Goal: Task Accomplishment & Management: Manage account settings

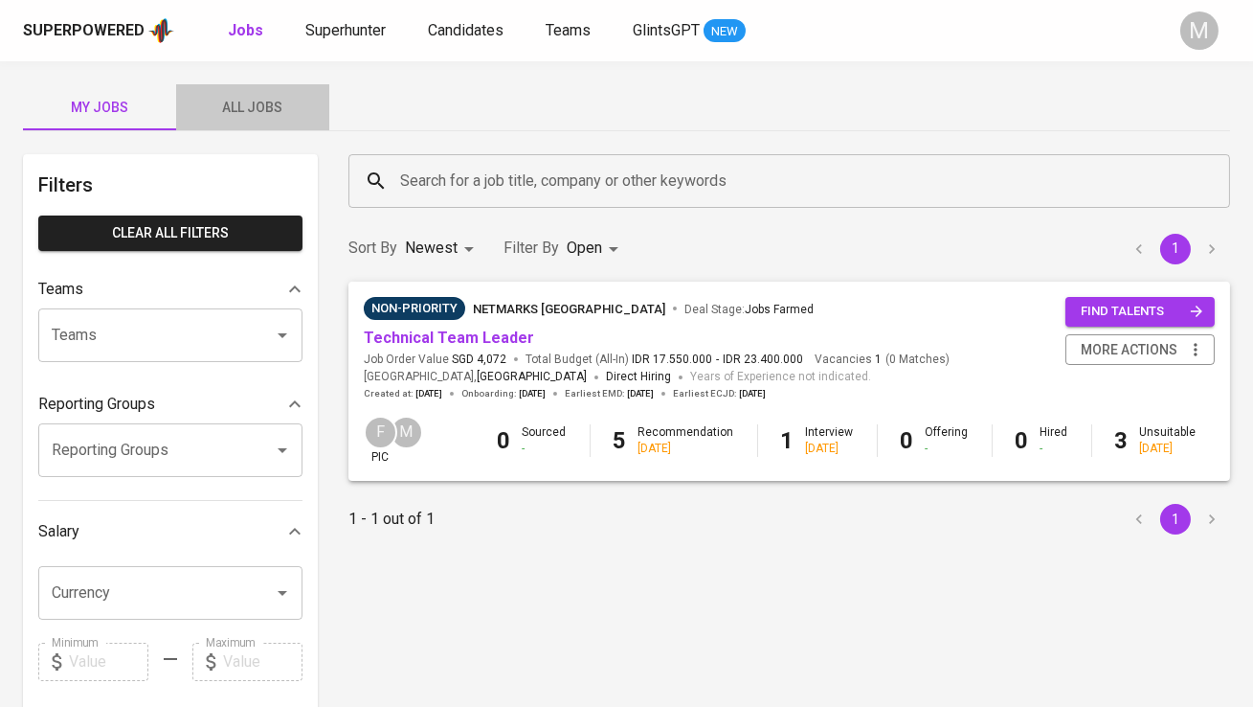
click at [229, 117] on span "All Jobs" at bounding box center [253, 108] width 130 height 24
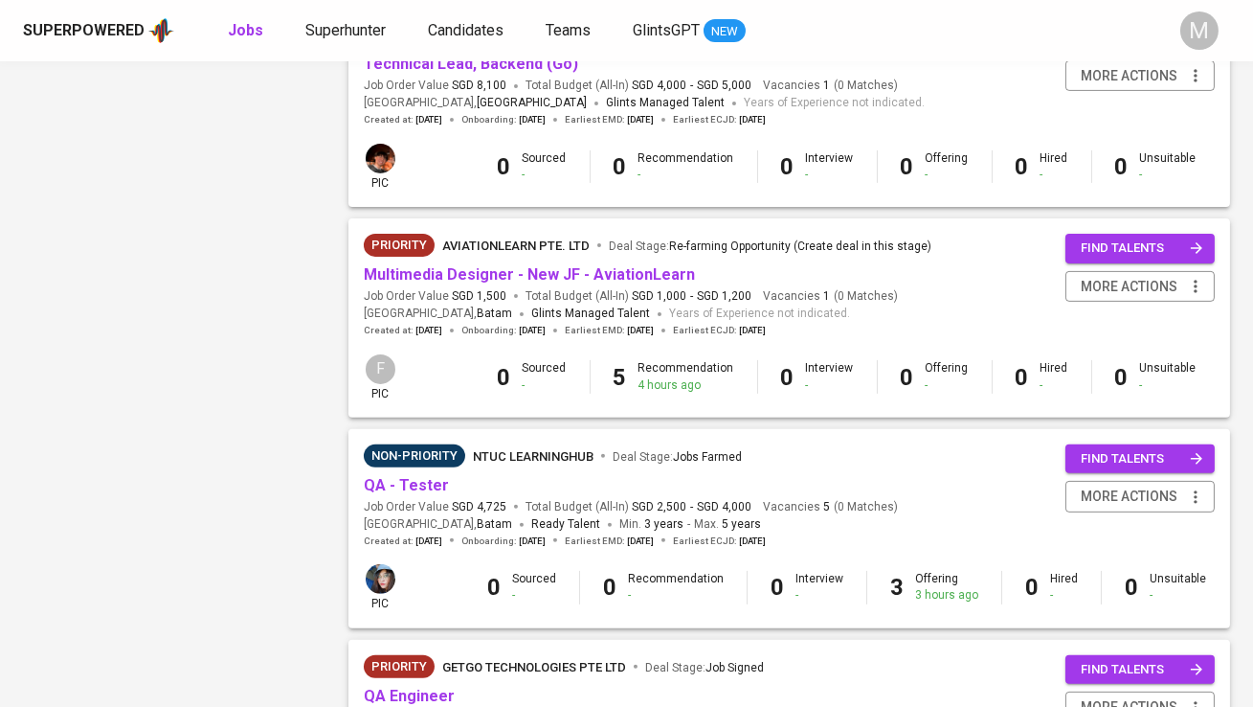
scroll to position [1333, 0]
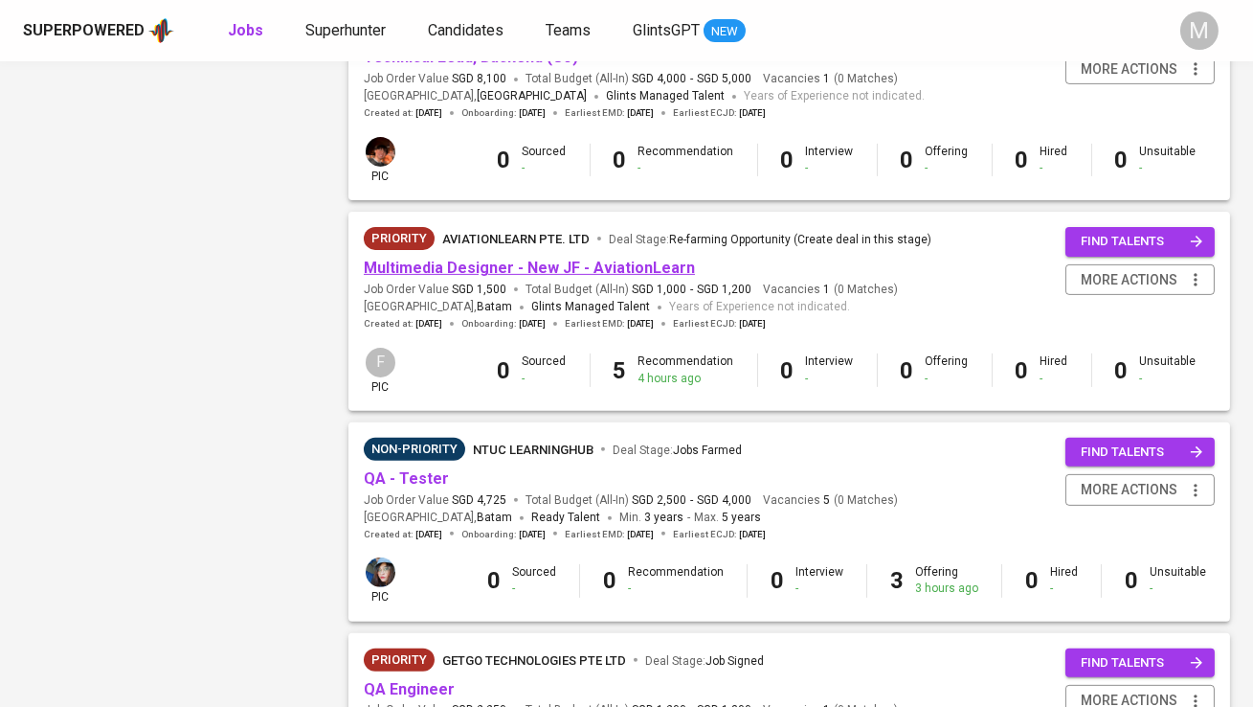
click at [550, 272] on link "Multimedia Designer - New JF - AviationLearn" at bounding box center [529, 267] width 331 height 18
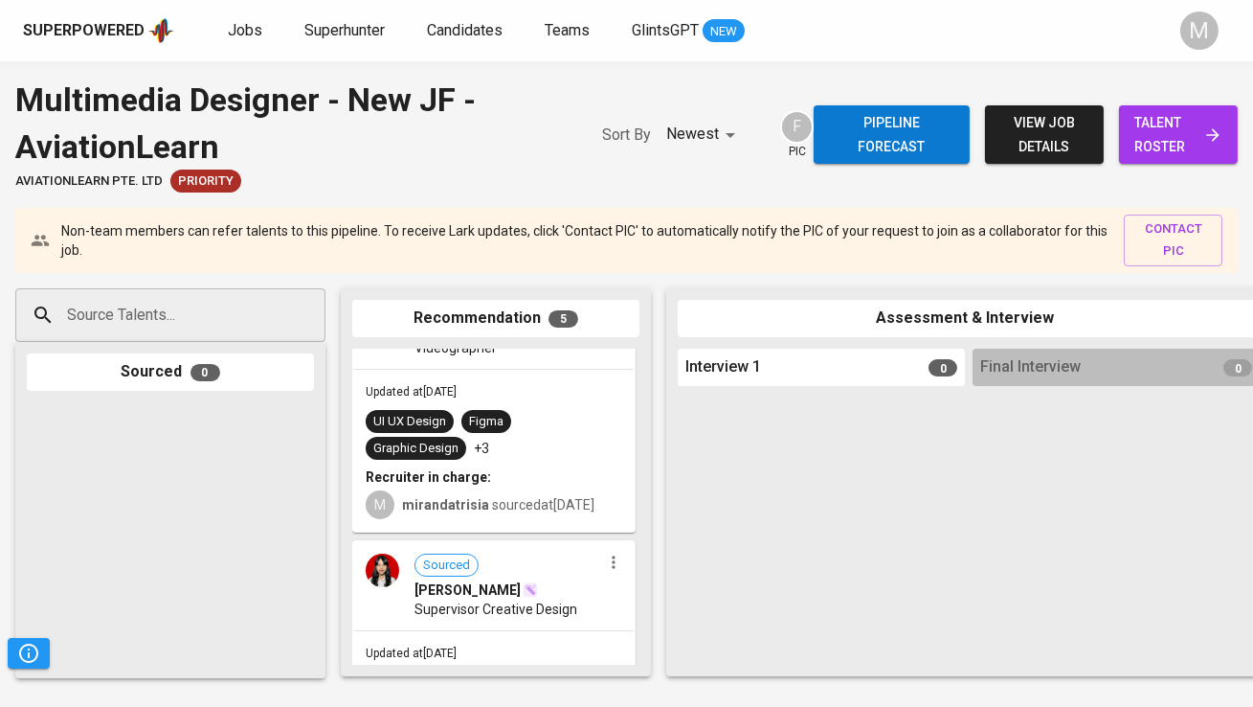
scroll to position [123, 0]
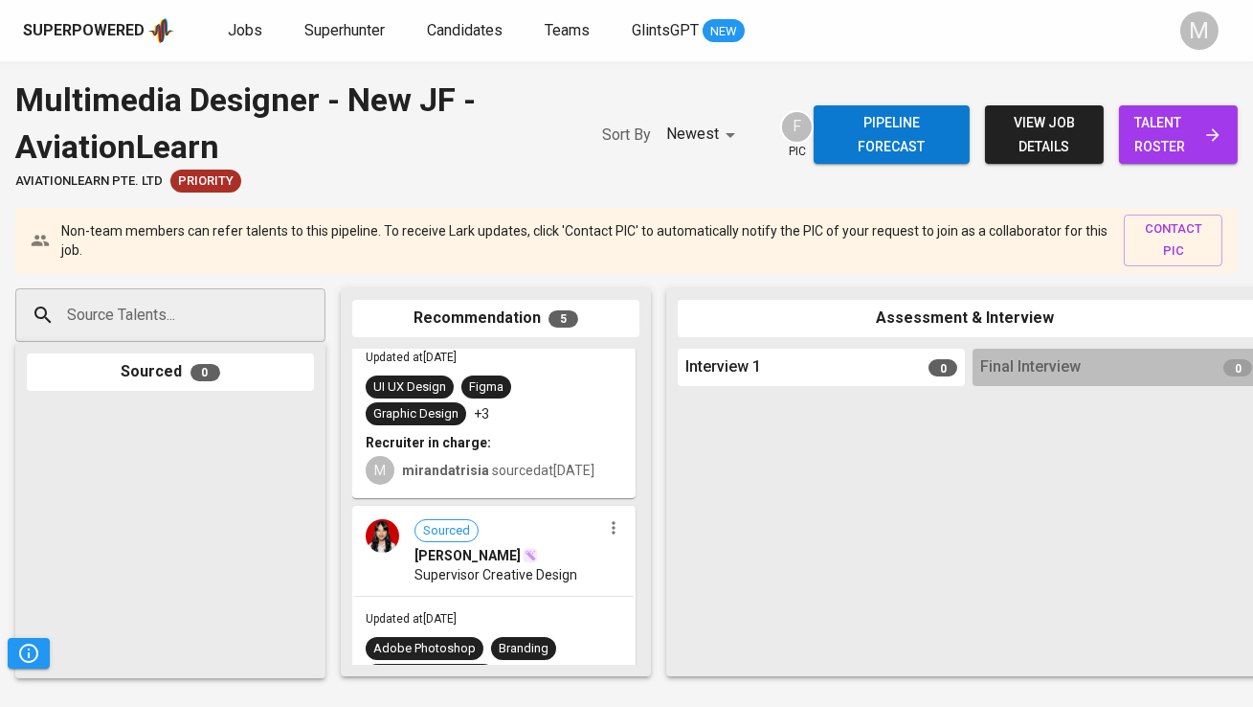
click at [1143, 156] on span "talent roster" at bounding box center [1178, 134] width 88 height 47
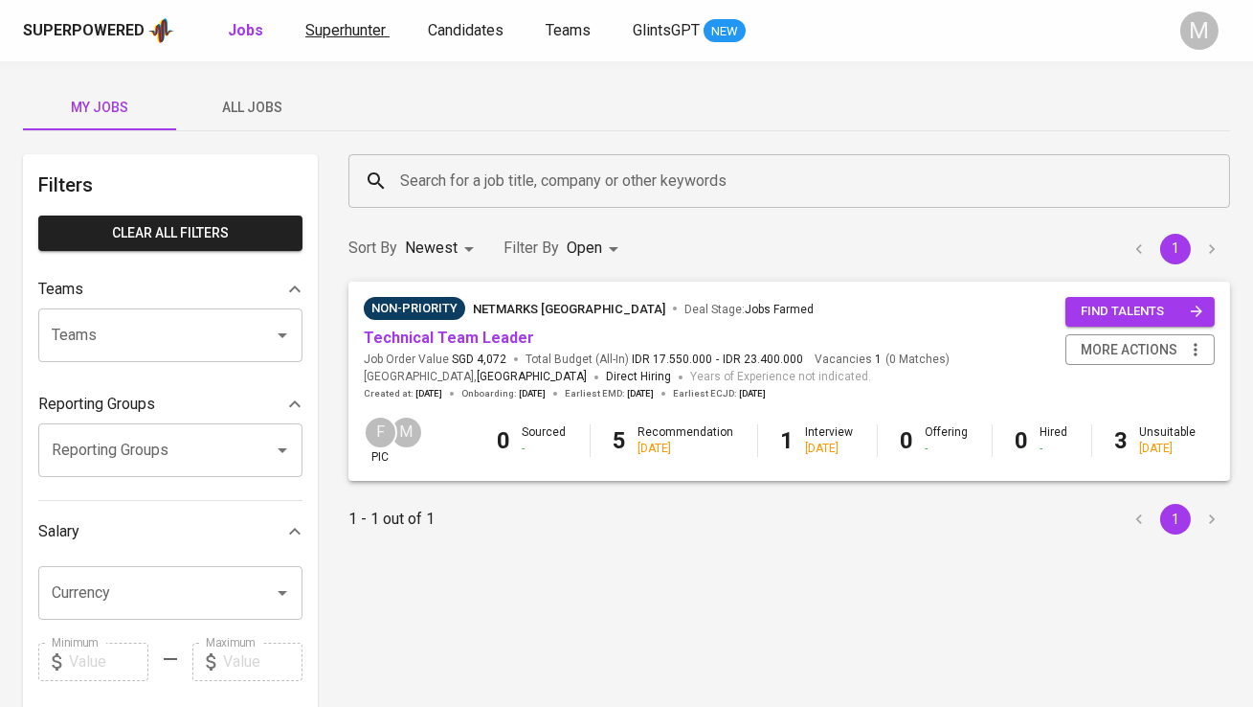
click at [363, 34] on span "Superhunter" at bounding box center [345, 30] width 80 height 18
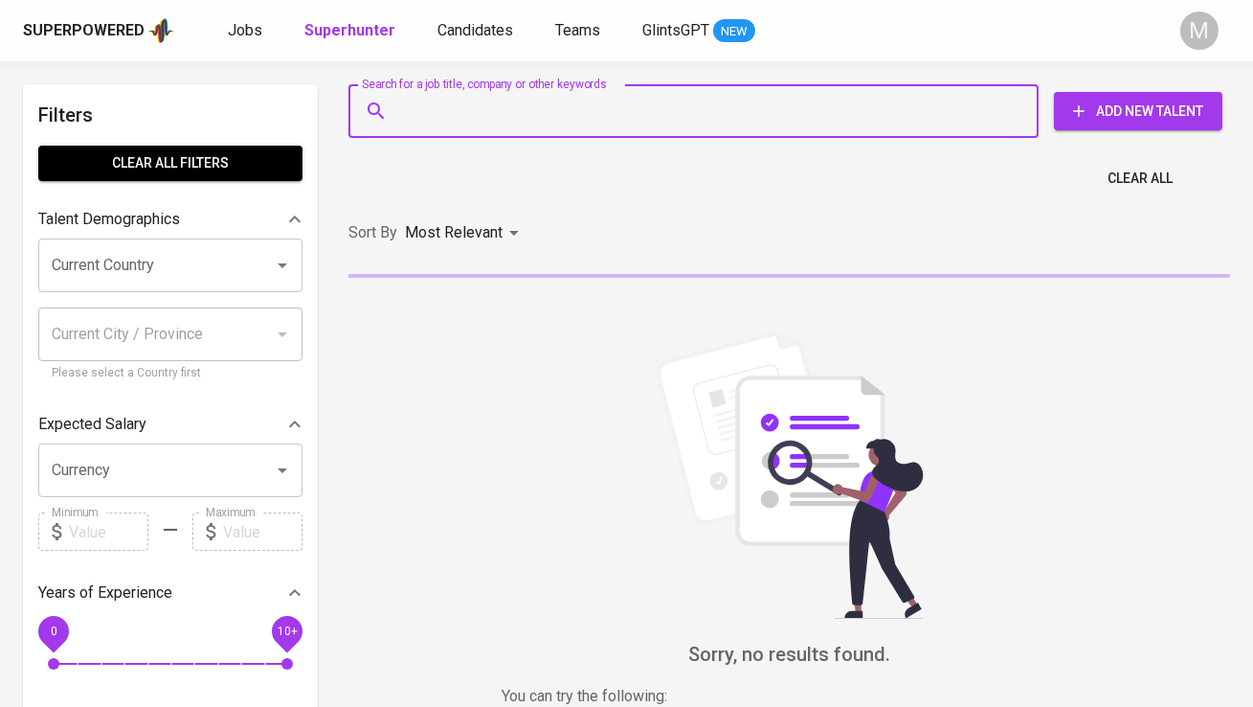
click at [442, 105] on input "Search for a job title, company or other keywords" at bounding box center [698, 111] width 606 height 36
paste input "[EMAIL_ADDRESS][DOMAIN_NAME]"
type input "[EMAIL_ADDRESS][DOMAIN_NAME]"
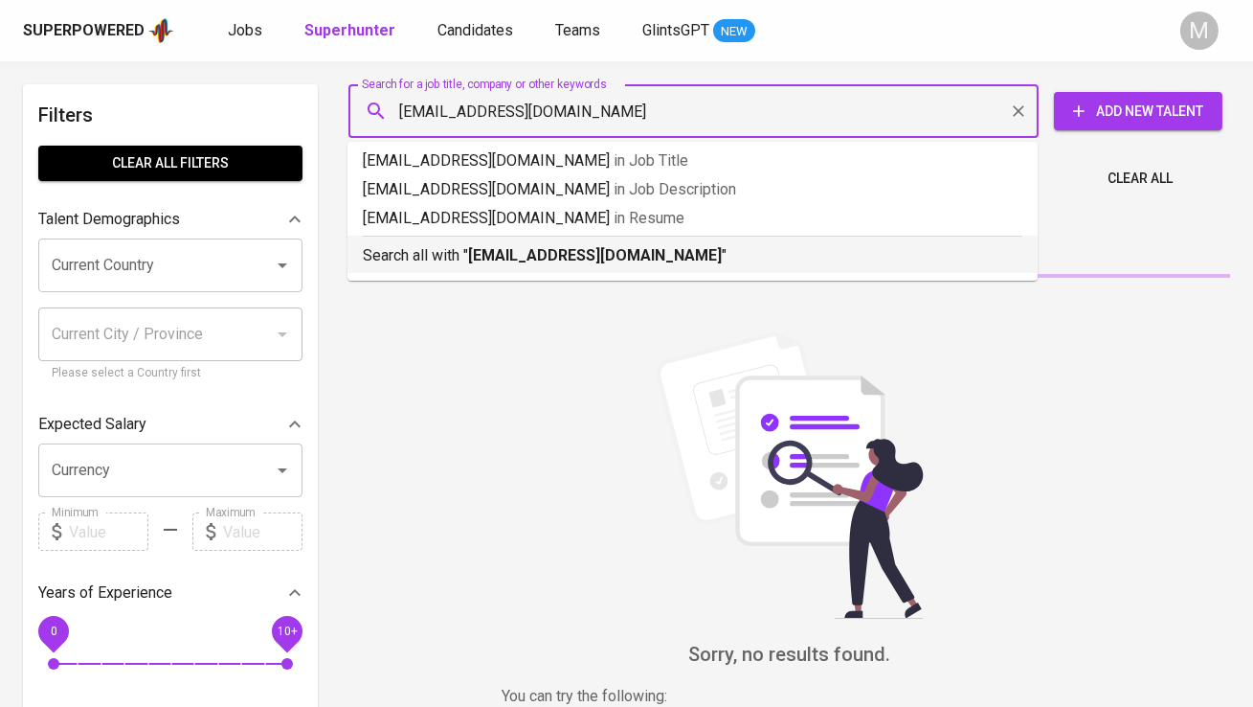
click at [474, 251] on b "[EMAIL_ADDRESS][DOMAIN_NAME]" at bounding box center [595, 255] width 254 height 18
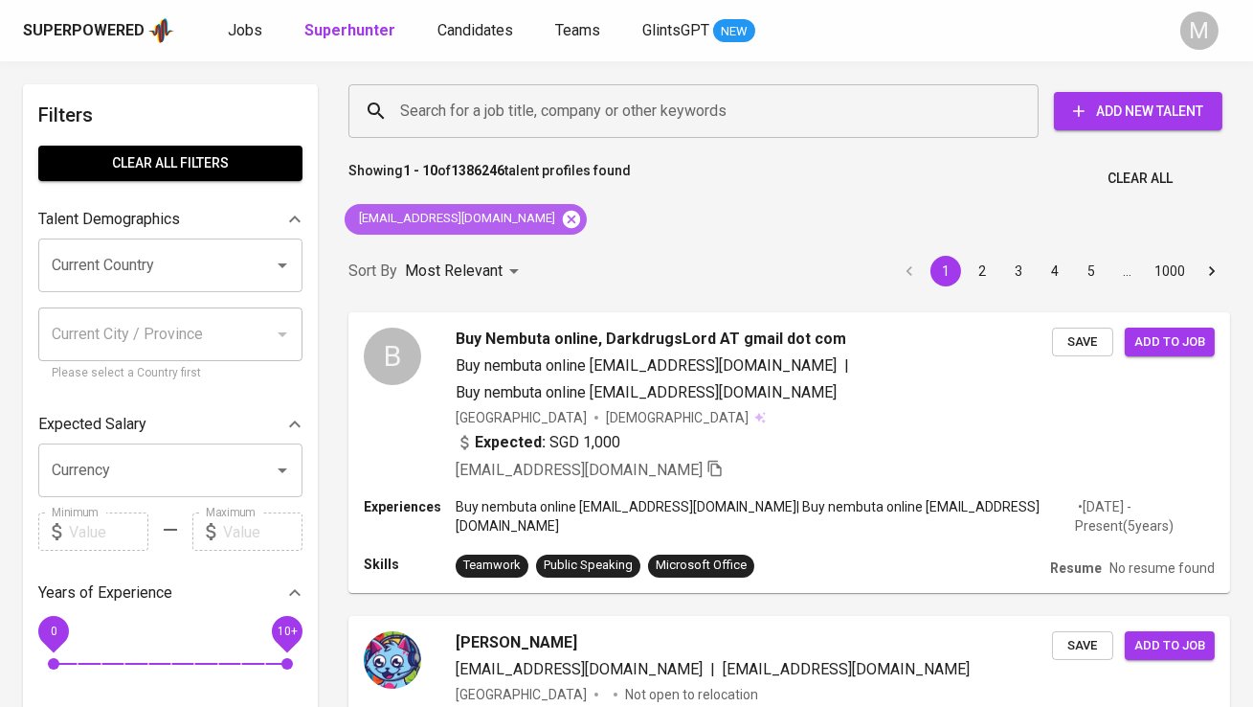
click at [561, 217] on icon at bounding box center [571, 219] width 21 height 21
click at [464, 114] on input "Search for a job title, company or other keywords" at bounding box center [698, 111] width 606 height 36
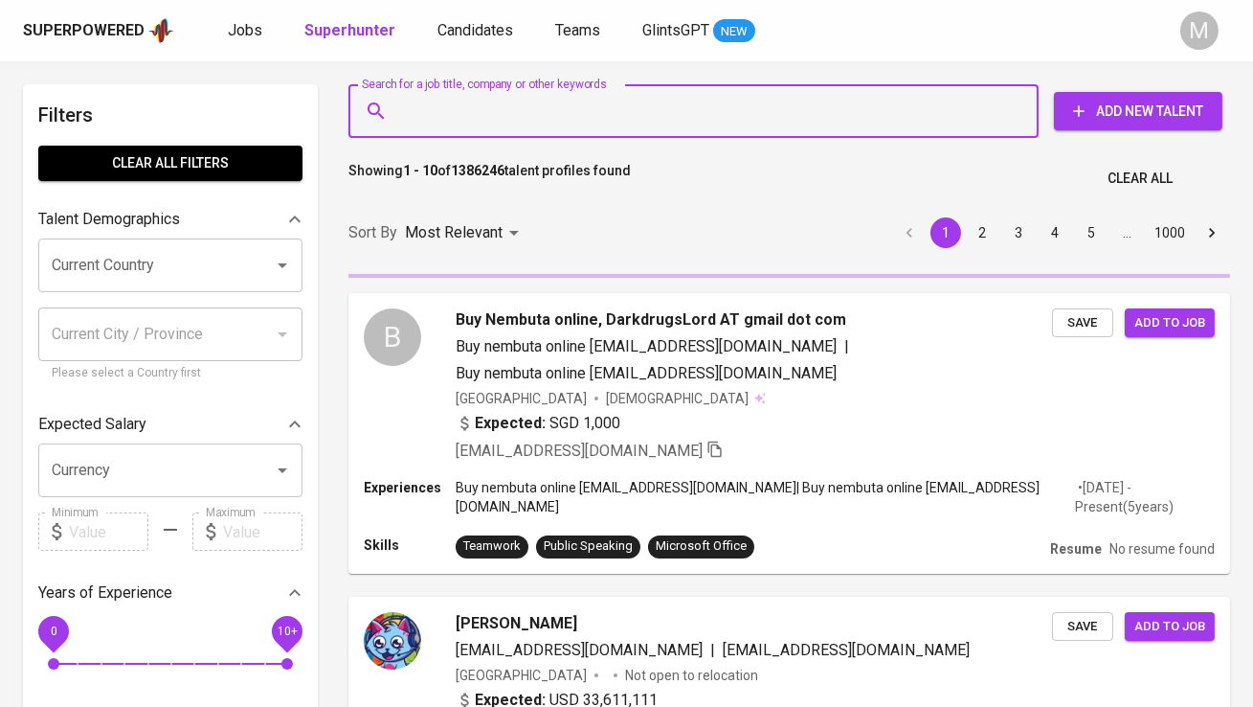
paste input "[EMAIL_ADDRESS][DOMAIN_NAME]"
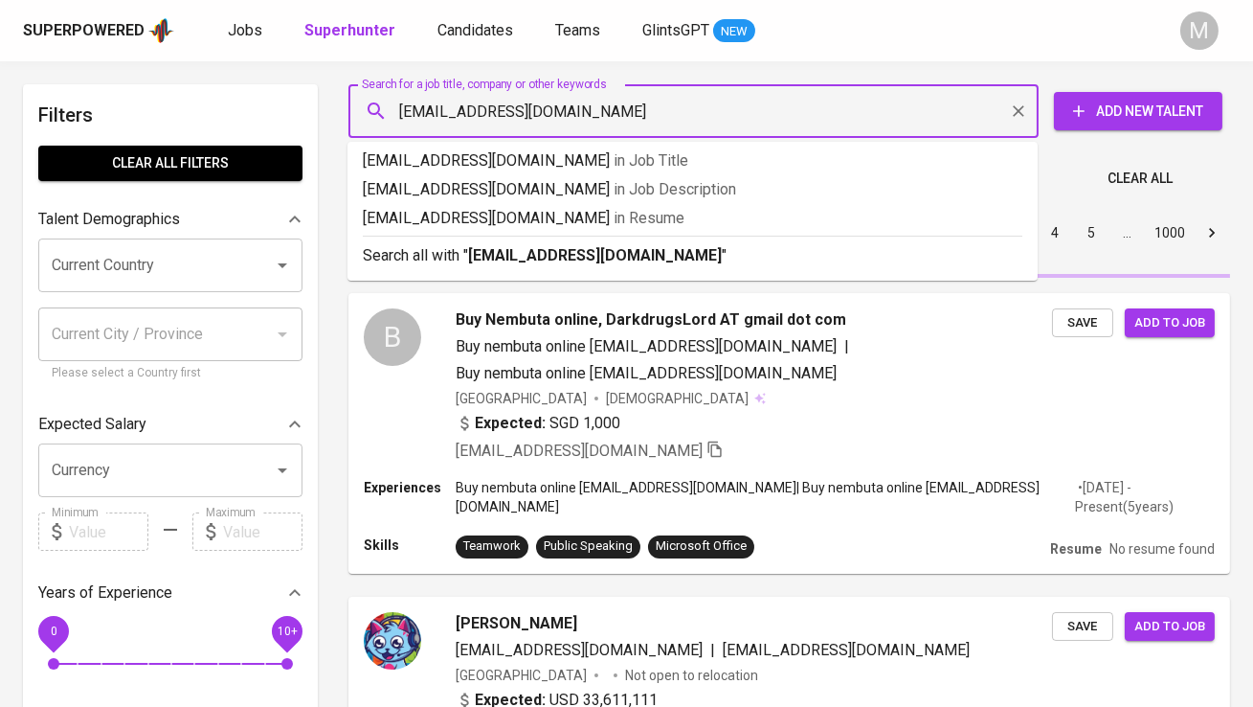
type input "[EMAIL_ADDRESS][DOMAIN_NAME]"
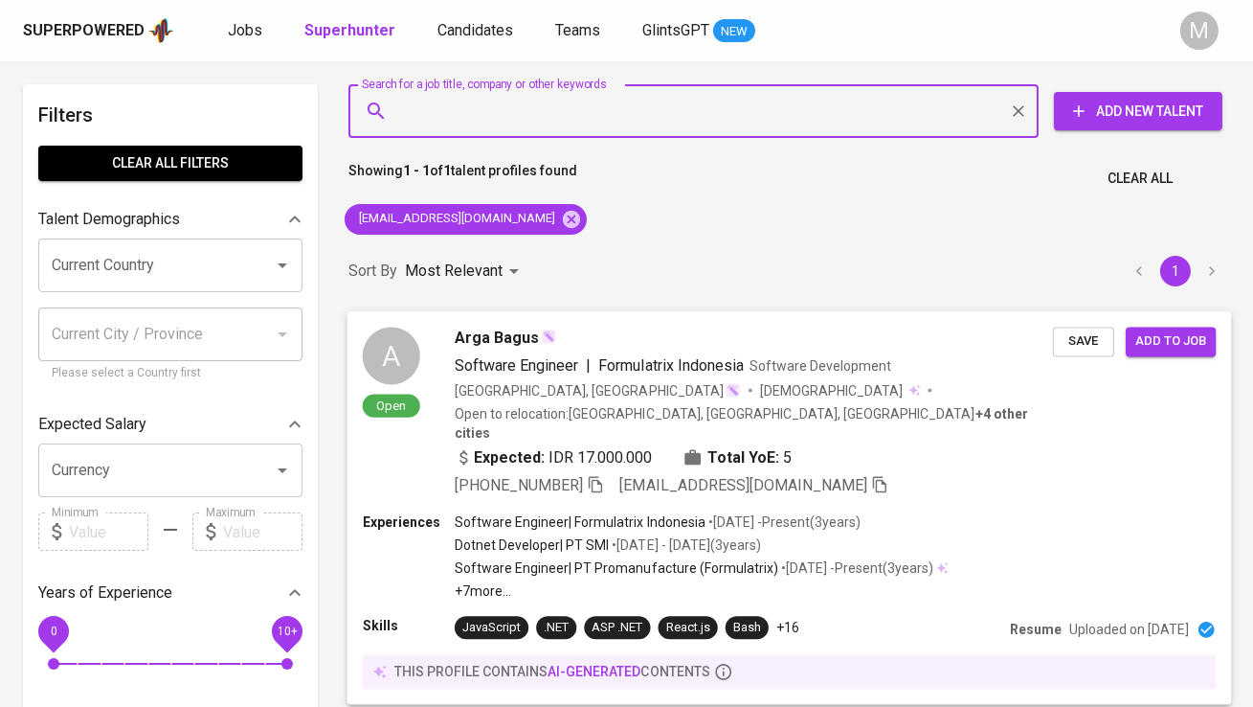
click at [396, 330] on div "A" at bounding box center [391, 354] width 57 height 57
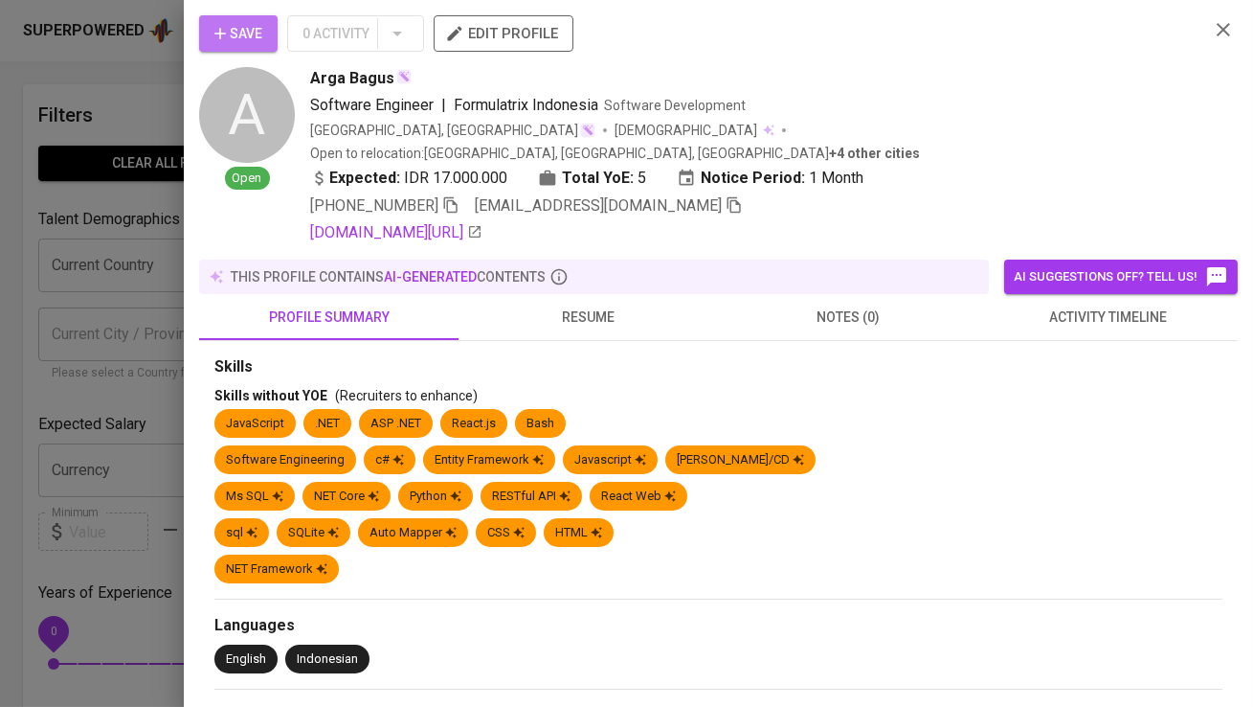
click at [267, 45] on button "Save" at bounding box center [238, 33] width 79 height 36
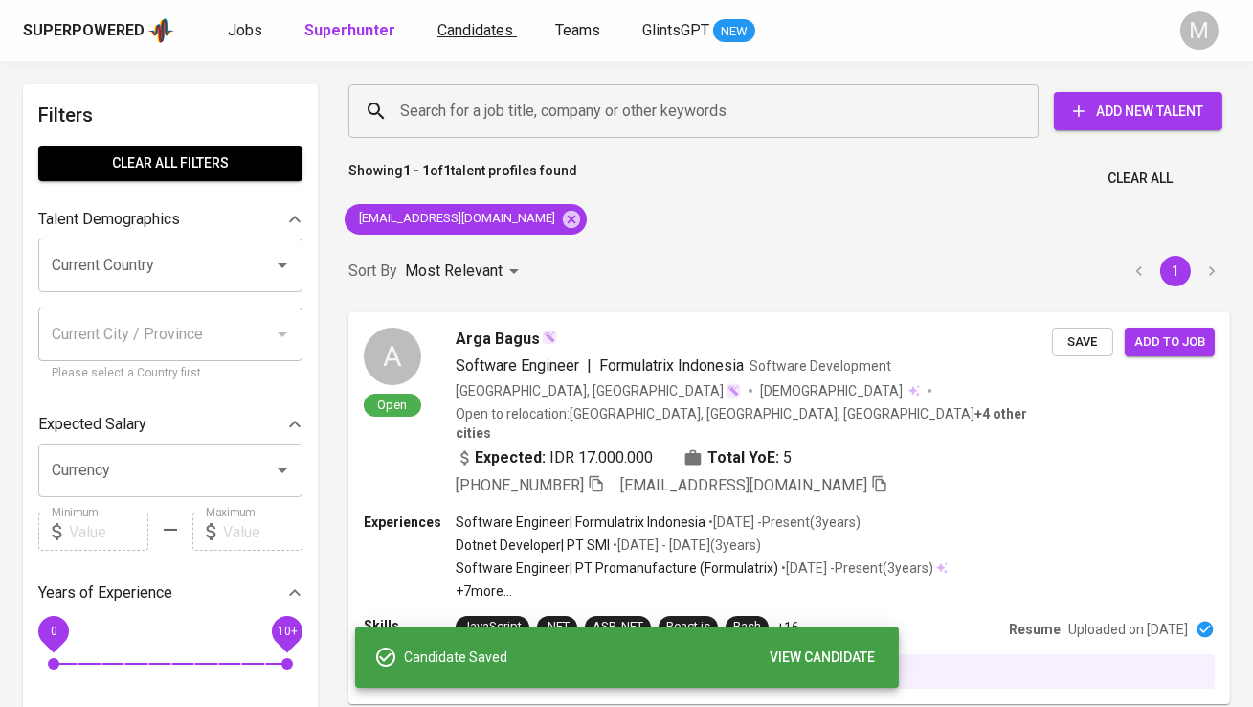
click at [490, 26] on span "Candidates" at bounding box center [476, 30] width 76 height 18
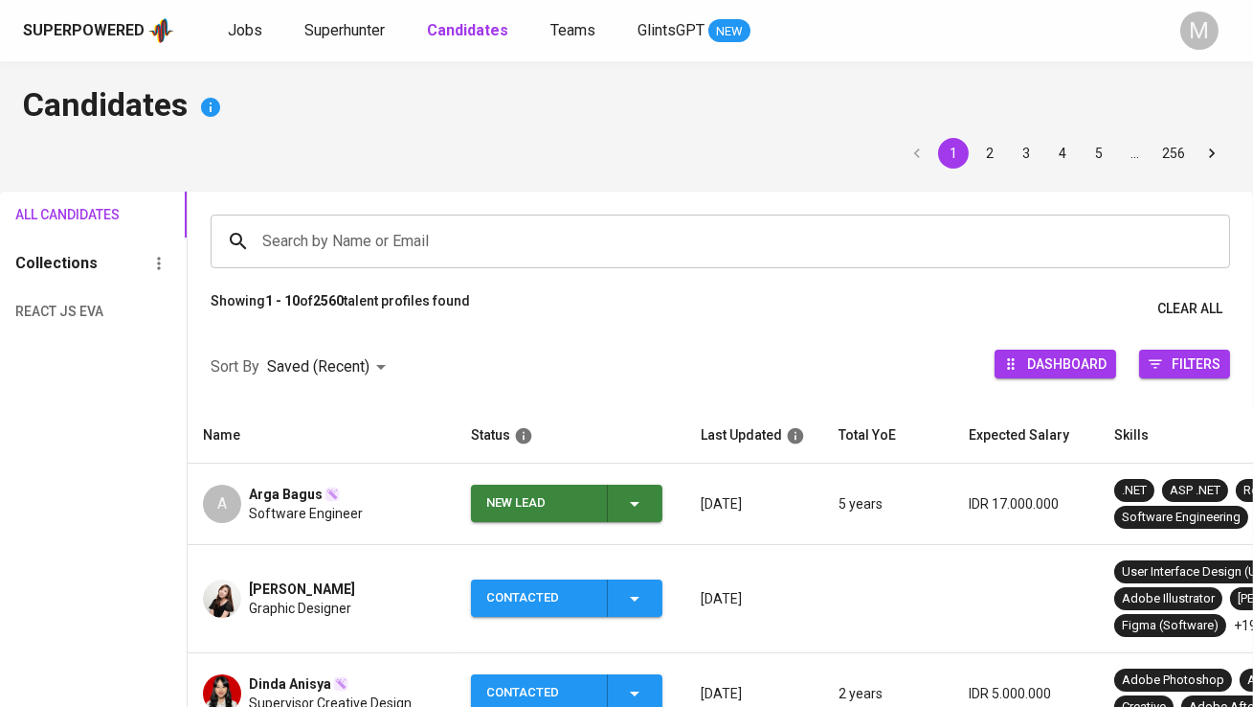
click at [516, 511] on div "New Lead" at bounding box center [538, 502] width 105 height 37
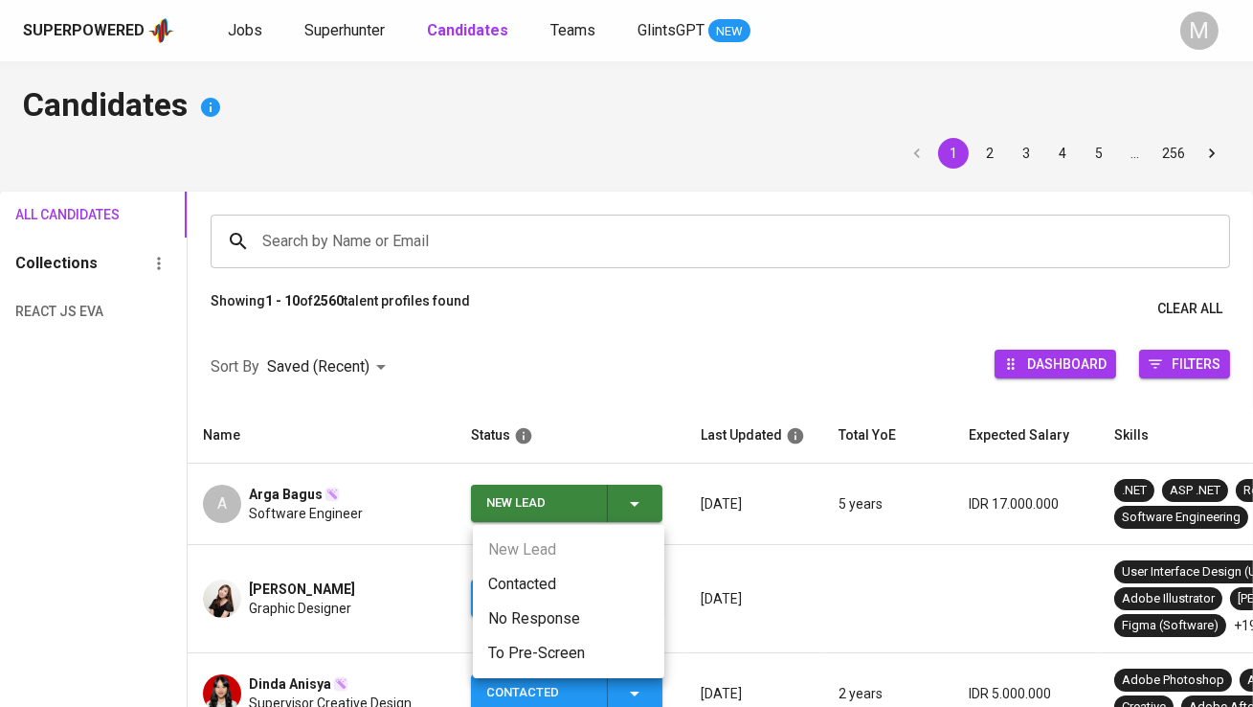
click at [530, 585] on li "Contacted" at bounding box center [568, 584] width 191 height 34
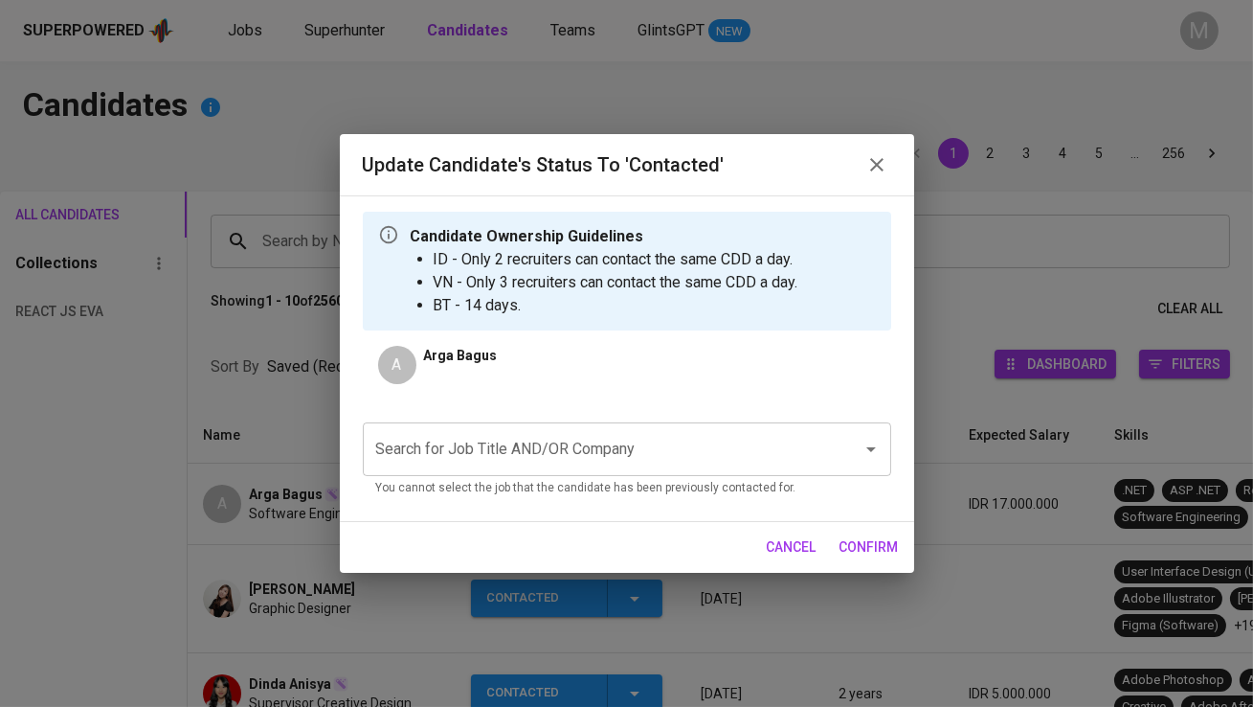
click at [481, 450] on input "Search for Job Title AND/OR Company" at bounding box center [600, 449] width 458 height 36
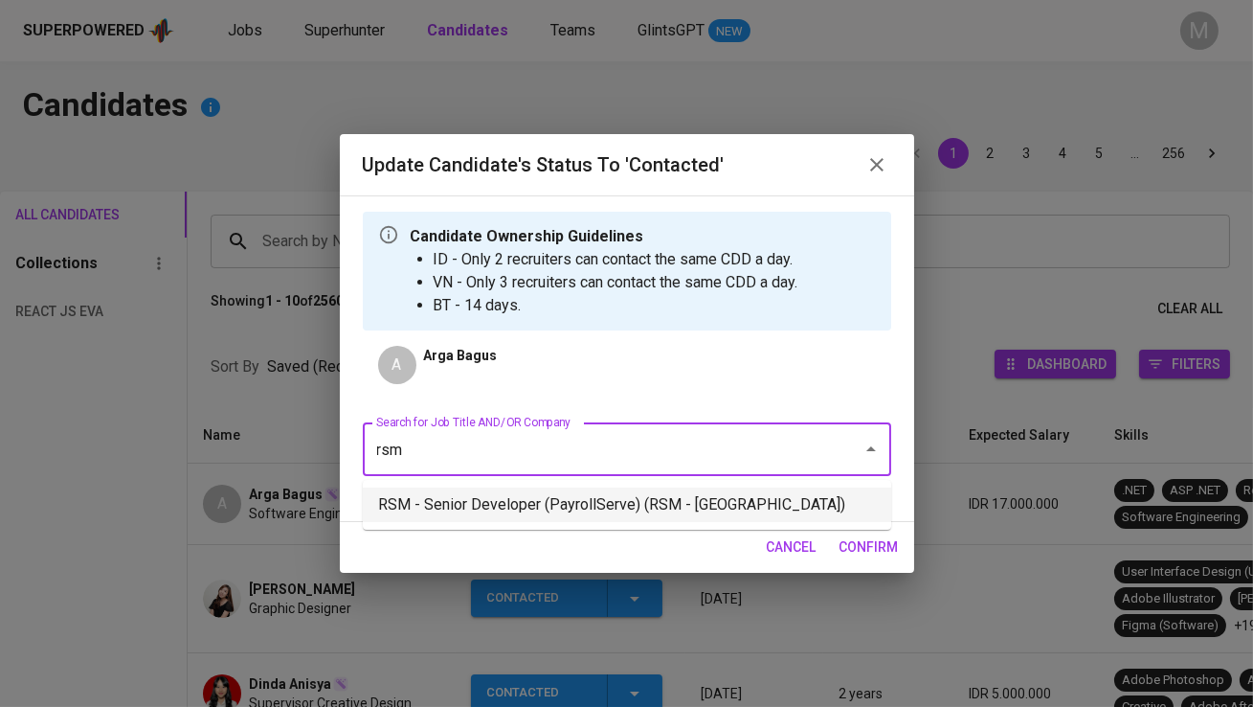
click at [534, 498] on li "RSM - Senior Developer (PayrollServe) (RSM - [GEOGRAPHIC_DATA])" at bounding box center [627, 504] width 528 height 34
type input "rsm"
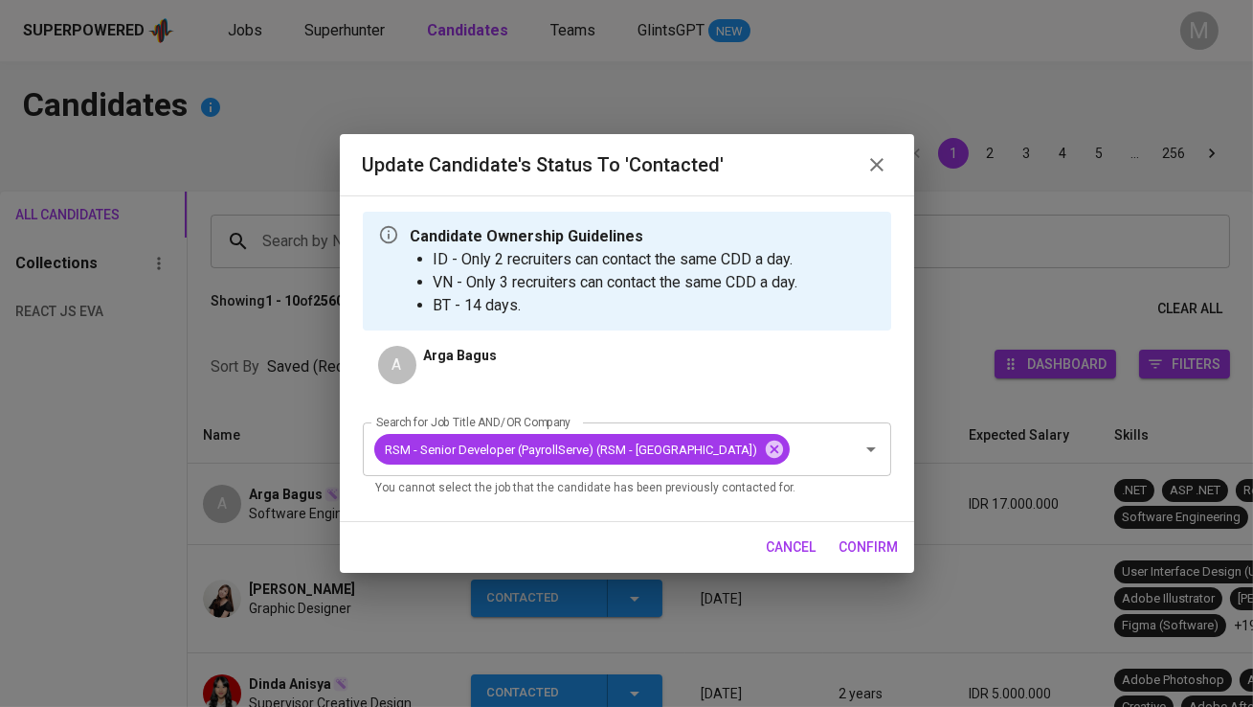
click at [886, 550] on span "confirm" at bounding box center [869, 547] width 59 height 24
